Goal: Navigation & Orientation: Find specific page/section

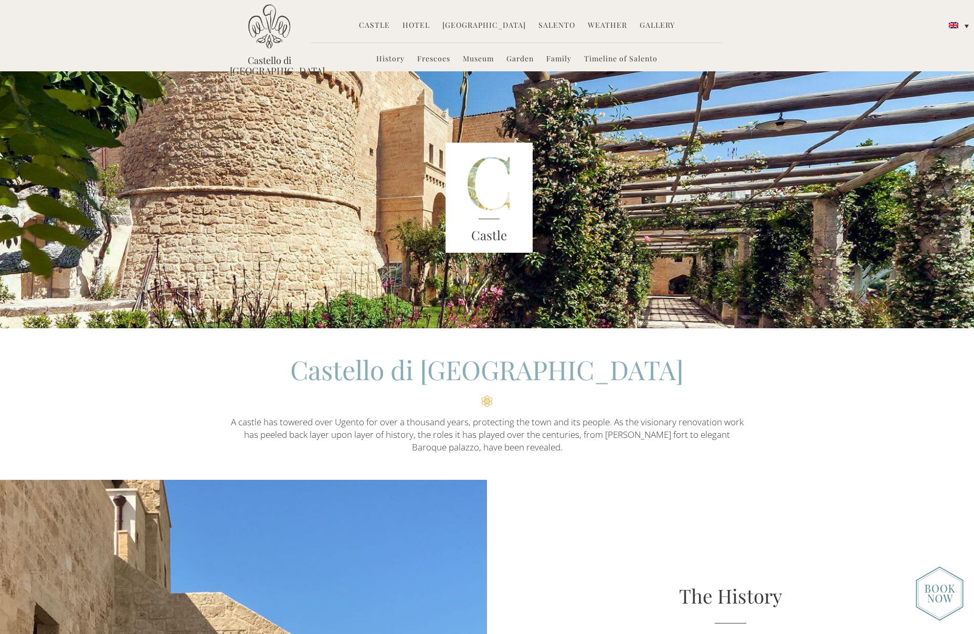
click at [377, 19] on li "Castle History Frescoes Museum Garden Family Timeline of Salento" at bounding box center [374, 26] width 41 height 23
click at [376, 25] on link "Castle" at bounding box center [374, 26] width 31 height 12
click at [426, 57] on link "Frescoes" at bounding box center [433, 60] width 33 height 12
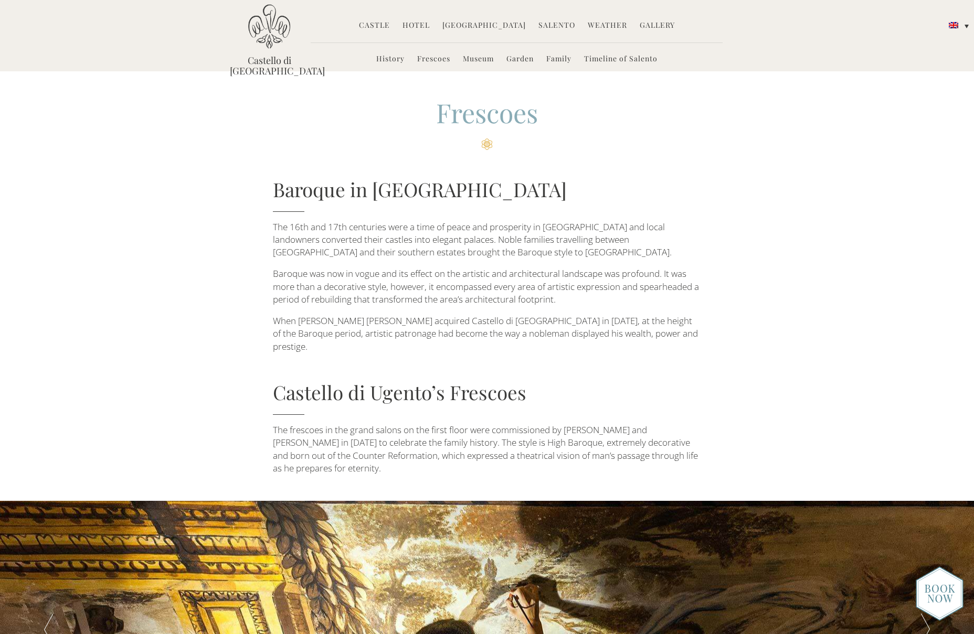
click at [417, 24] on link "Hotel" at bounding box center [416, 26] width 27 height 12
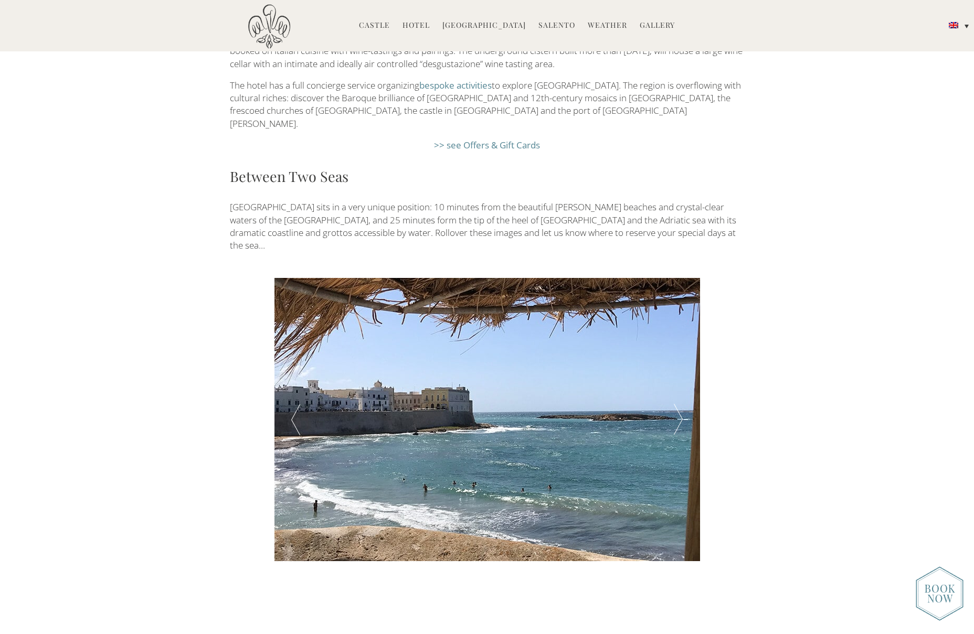
scroll to position [1857, 0]
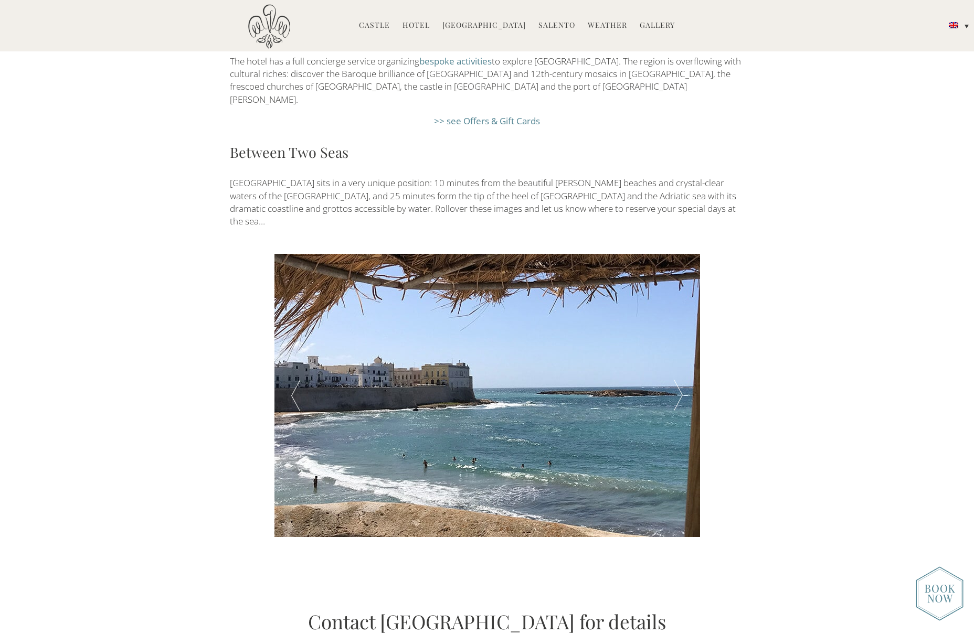
click at [675, 313] on div at bounding box center [678, 395] width 43 height 283
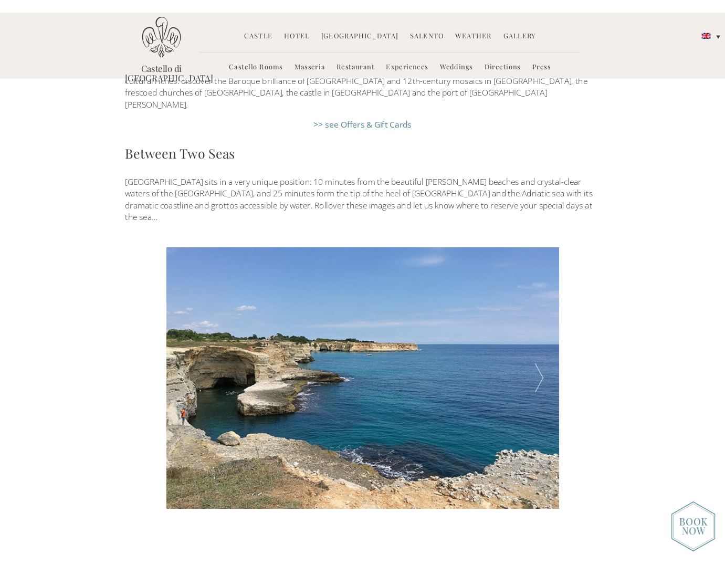
scroll to position [1602, 0]
